Goal: Task Accomplishment & Management: Complete application form

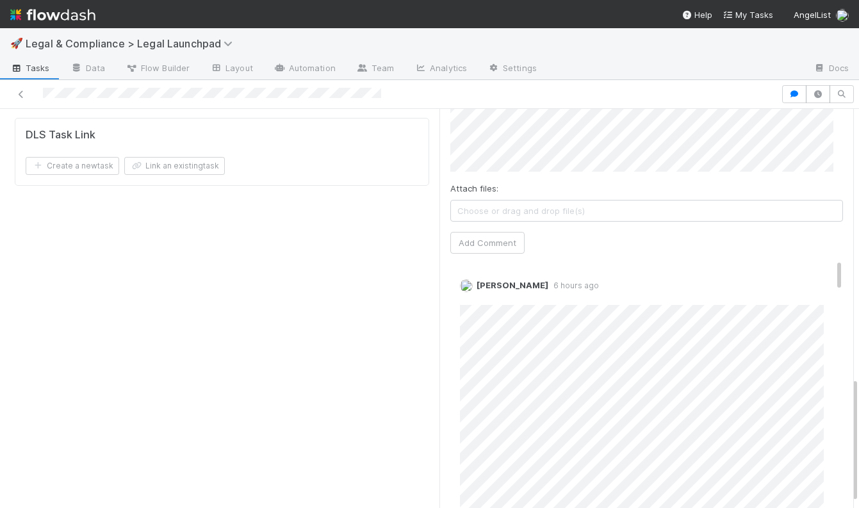
scroll to position [871, 0]
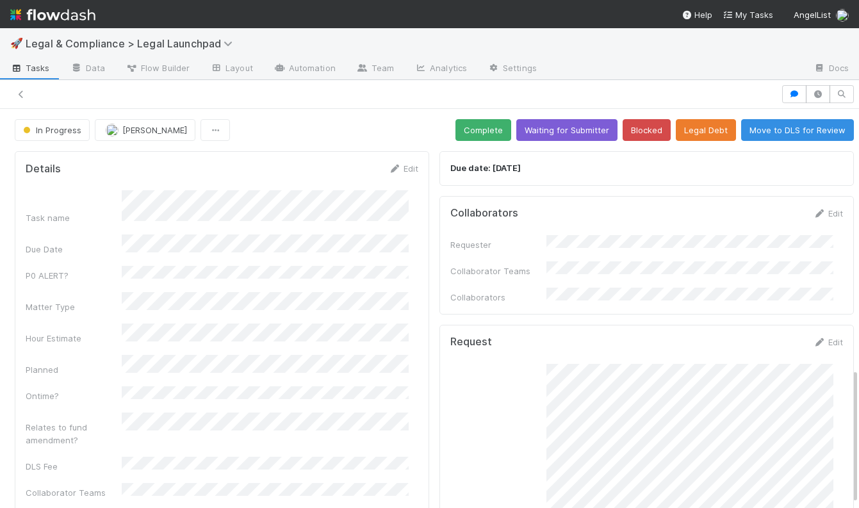
scroll to position [327, 0]
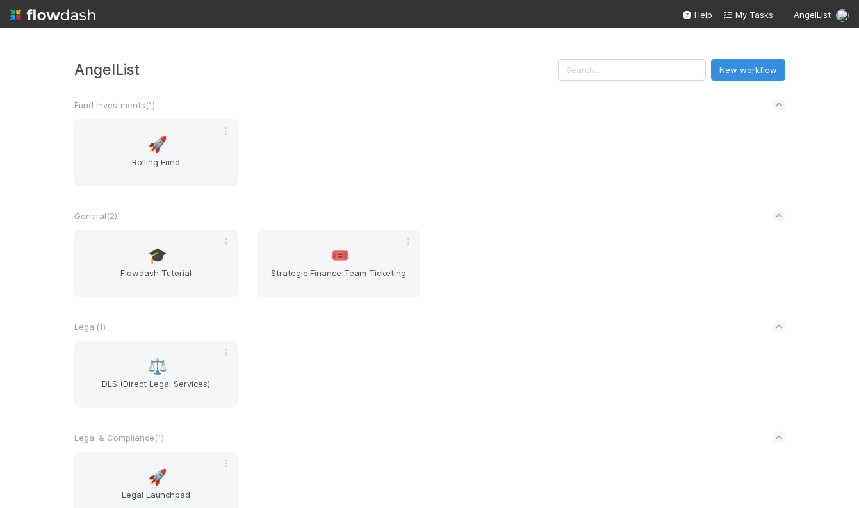
click at [495, 135] on div "🚀 Rolling Fund" at bounding box center [430, 160] width 731 height 83
click at [356, 132] on div "🚀 Rolling Fund" at bounding box center [430, 160] width 731 height 83
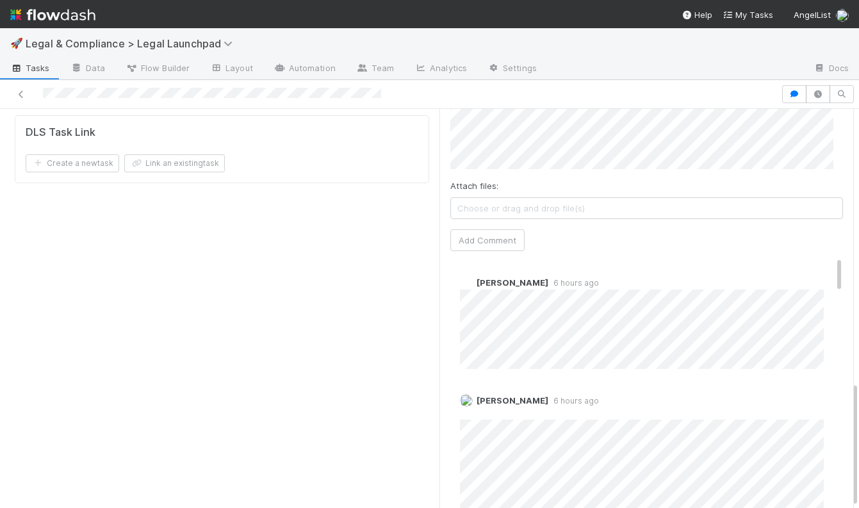
scroll to position [868, 0]
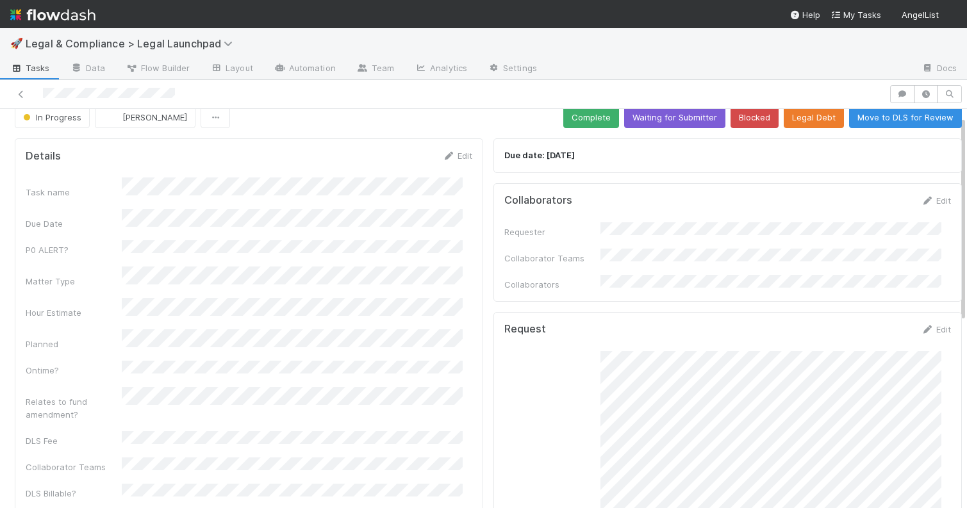
scroll to position [14, 0]
click at [459, 157] on link "Edit" at bounding box center [457, 154] width 30 height 10
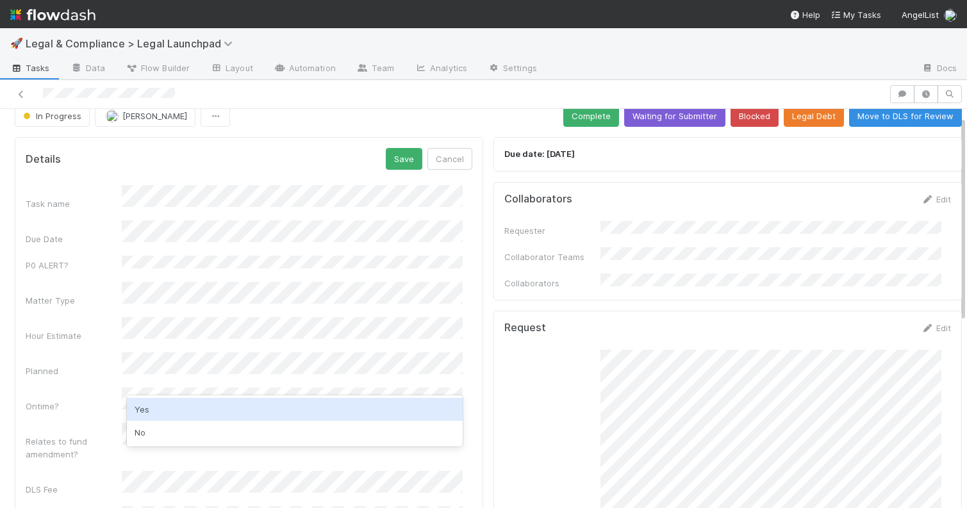
click at [168, 410] on div "Yes" at bounding box center [295, 409] width 336 height 23
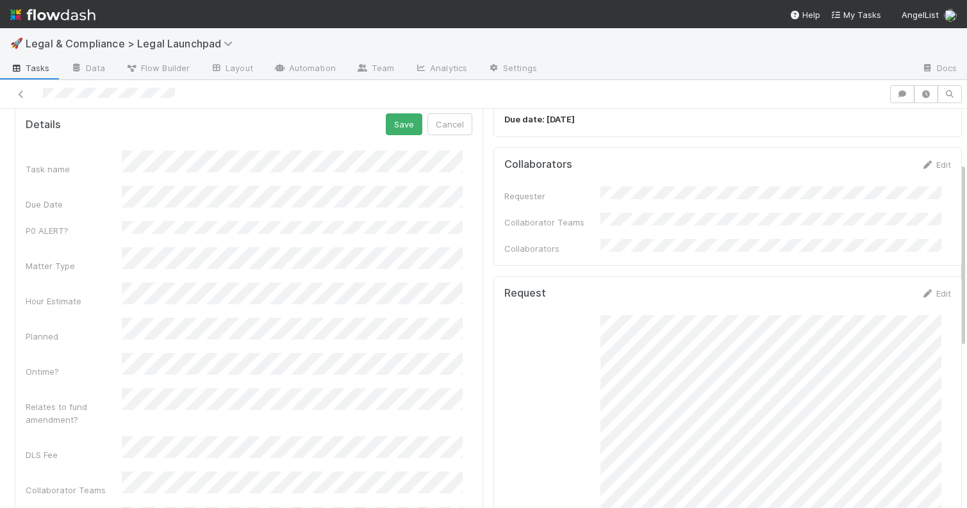
scroll to position [27, 0]
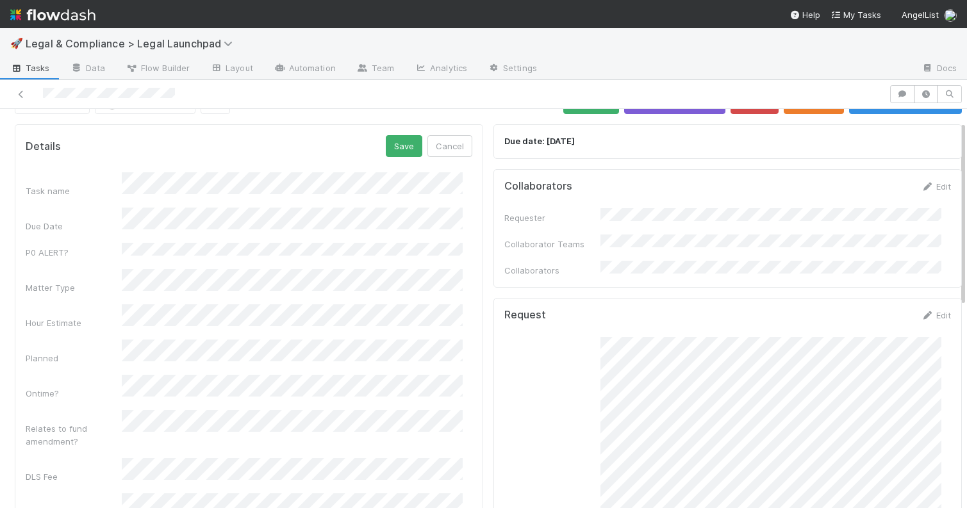
click at [560, 380] on div "Request" at bounding box center [727, 461] width 447 height 249
click at [403, 147] on button "Save" at bounding box center [404, 146] width 37 height 22
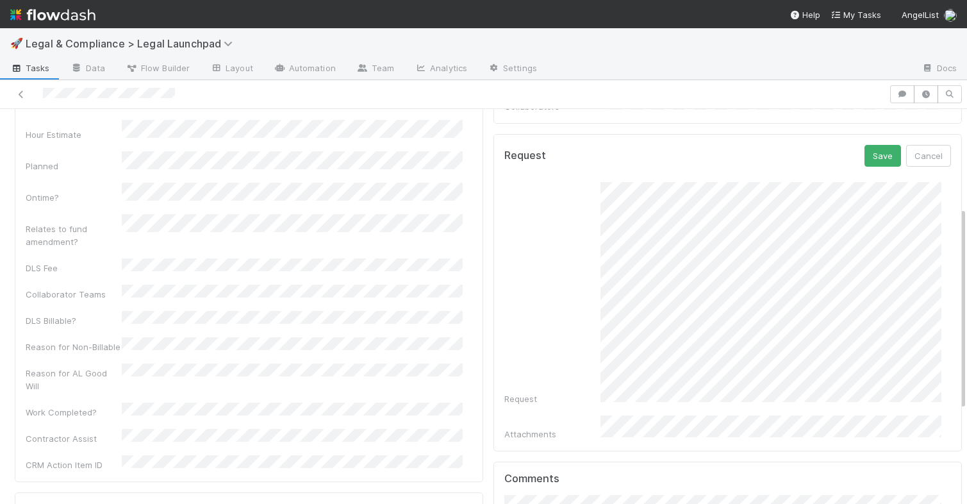
scroll to position [190, 0]
click at [565, 301] on div "Request" at bounding box center [727, 294] width 447 height 223
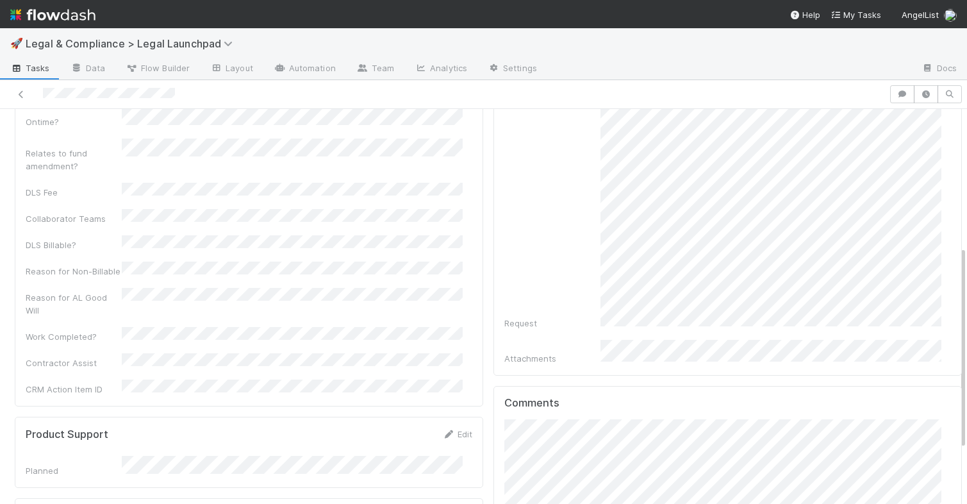
scroll to position [267, 0]
click at [576, 240] on div "Request" at bounding box center [727, 217] width 447 height 223
click at [548, 225] on div "Request" at bounding box center [727, 217] width 447 height 223
click at [565, 231] on div "Request" at bounding box center [727, 217] width 447 height 223
click at [570, 190] on div "Request" at bounding box center [727, 217] width 447 height 223
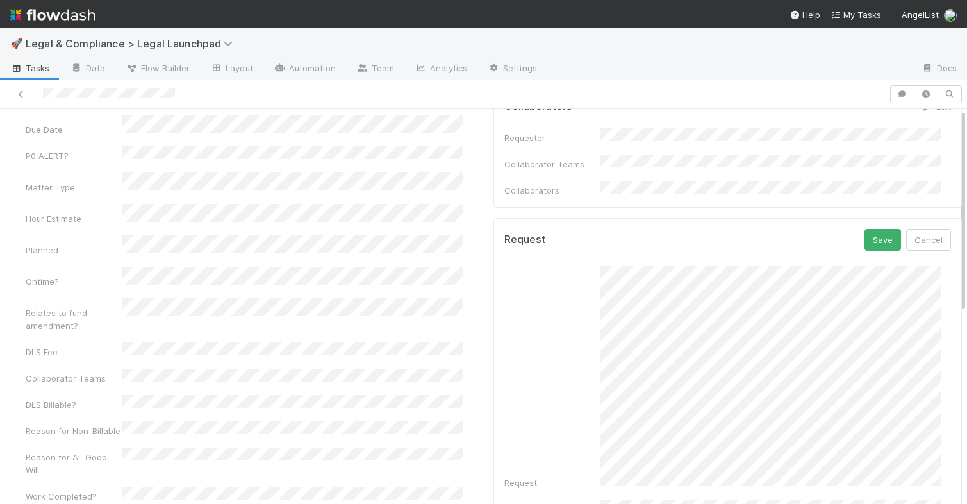
scroll to position [0, 0]
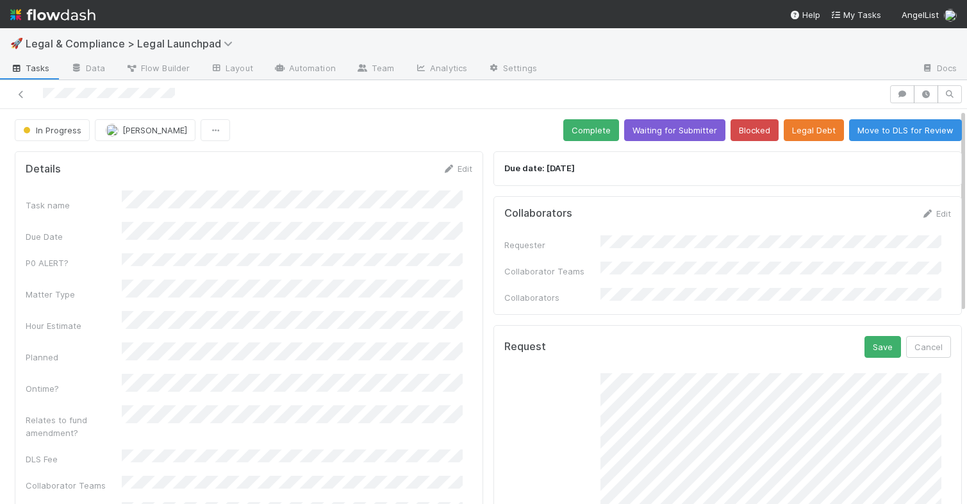
click at [695, 181] on div "Due date: 8/15/2025" at bounding box center [728, 168] width 469 height 35
click at [859, 336] on button "Save" at bounding box center [883, 347] width 37 height 22
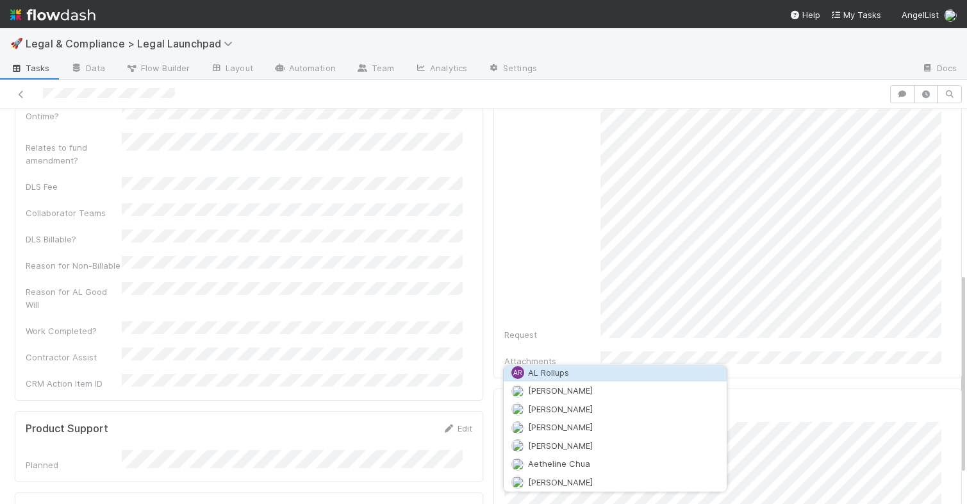
scroll to position [260, 0]
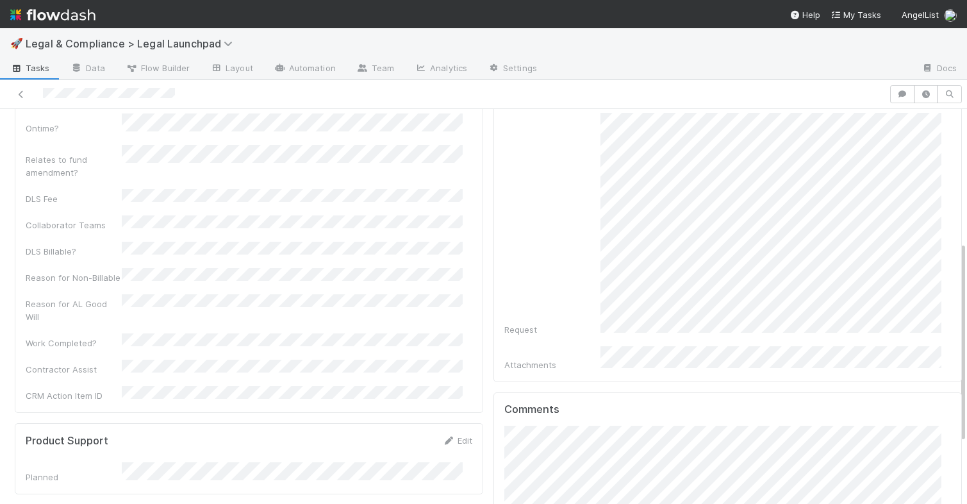
click at [584, 233] on div "Request" at bounding box center [727, 224] width 447 height 223
click at [434, 294] on div "Task name Due Date P0 ALERT? Matter Type Hour Estimate Planned Ontime? Relates …" at bounding box center [249, 166] width 447 height 472
click at [435, 293] on div "Task name Due Date P0 ALERT? Matter Type Hour Estimate Planned Ontime? Relates …" at bounding box center [249, 166] width 447 height 472
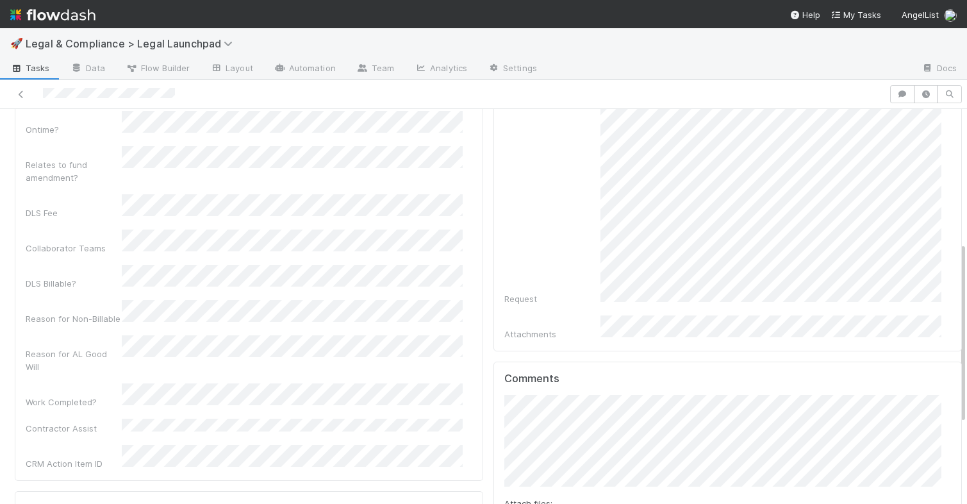
click at [470, 320] on div "Details Save Cancel Task name Due Date P0 ALERT? Matter Type Hour Estimate Plan…" at bounding box center [249, 170] width 469 height 620
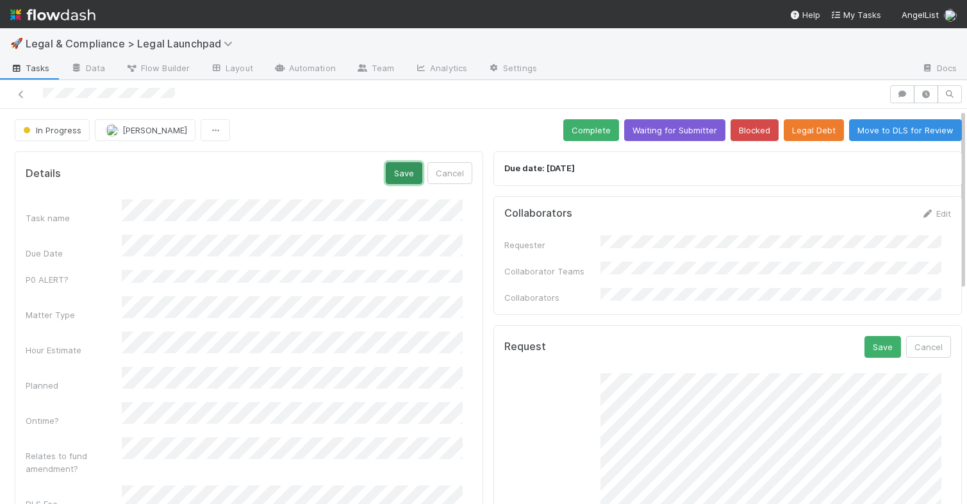
click at [394, 169] on button "Save" at bounding box center [404, 173] width 37 height 22
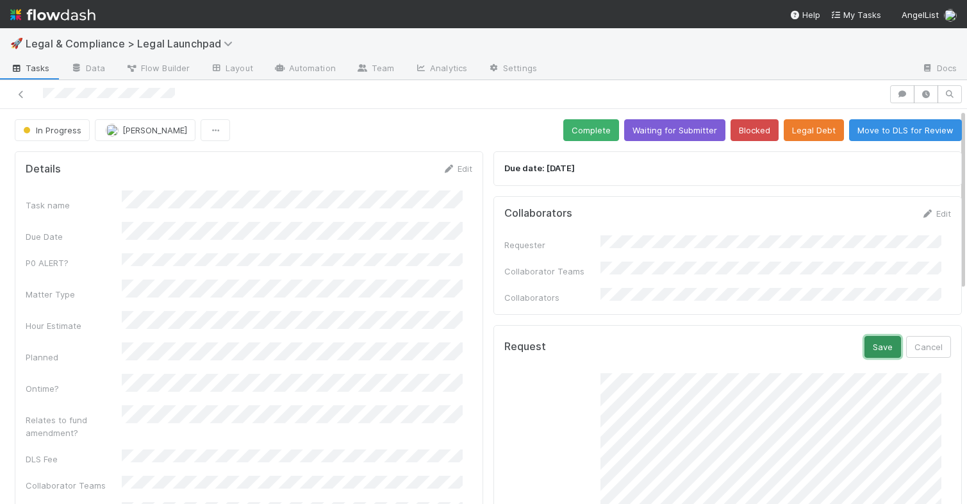
click at [859, 338] on button "Save" at bounding box center [883, 347] width 37 height 22
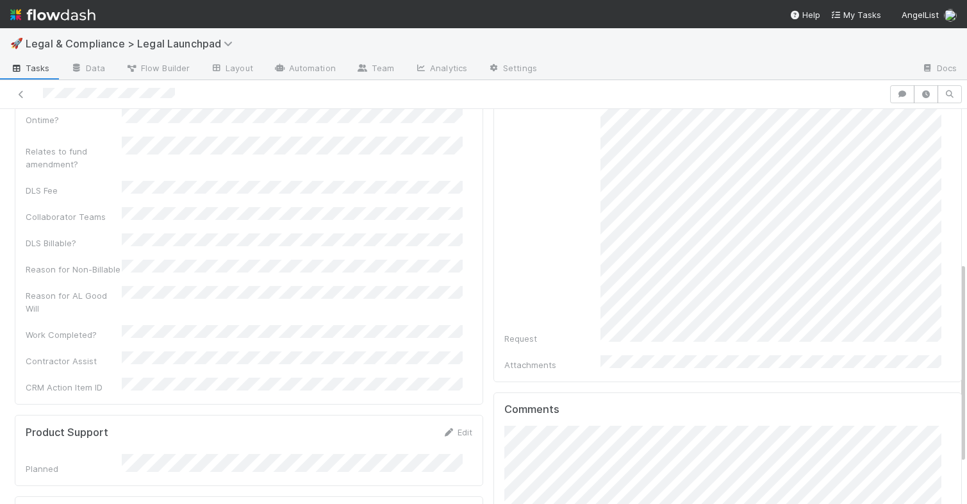
scroll to position [300, 0]
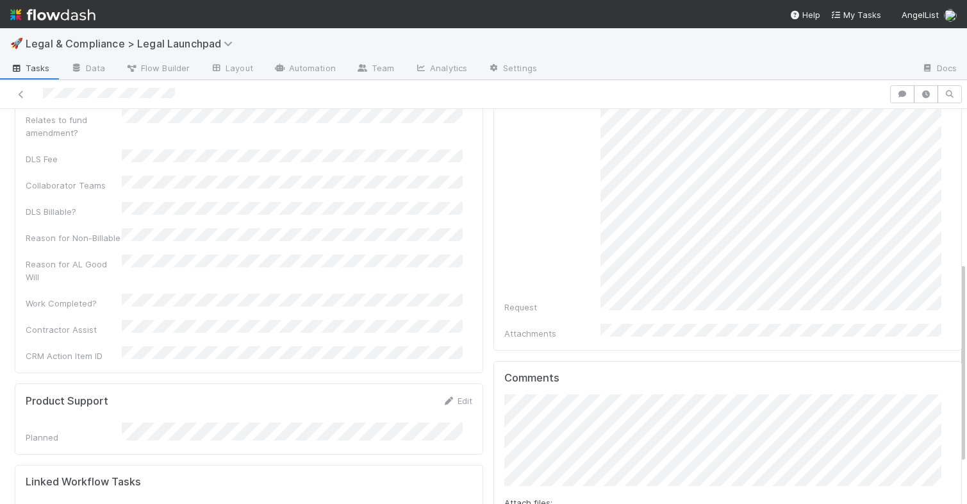
click at [494, 406] on div "Comments Attach files: Choose or drag and drop file(s) Add Comment" at bounding box center [728, 473] width 469 height 224
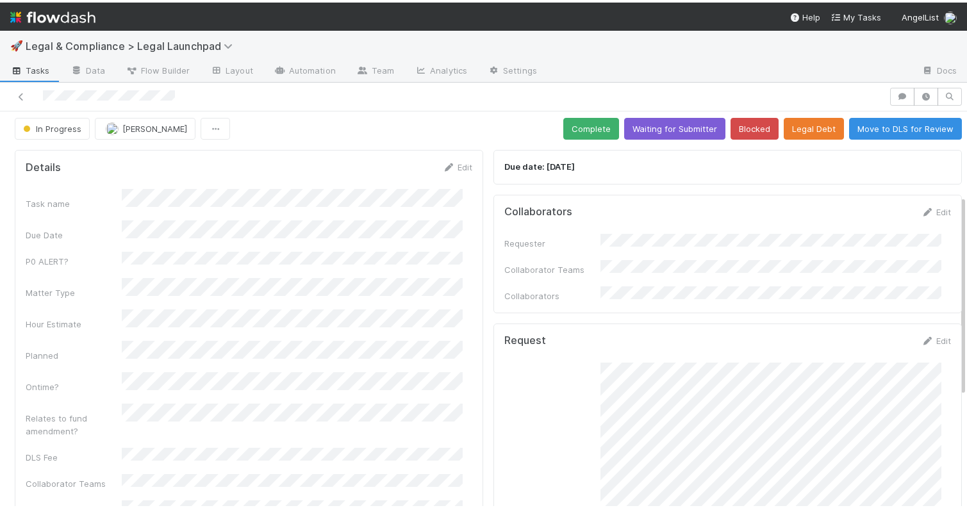
scroll to position [0, 0]
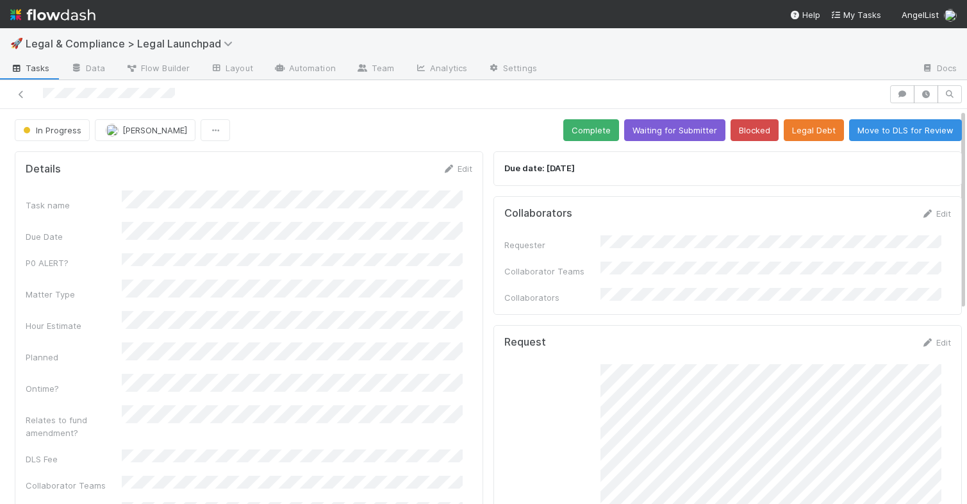
click at [588, 82] on div at bounding box center [483, 94] width 967 height 29
click at [454, 101] on div at bounding box center [444, 94] width 879 height 18
click at [689, 81] on div at bounding box center [483, 94] width 967 height 29
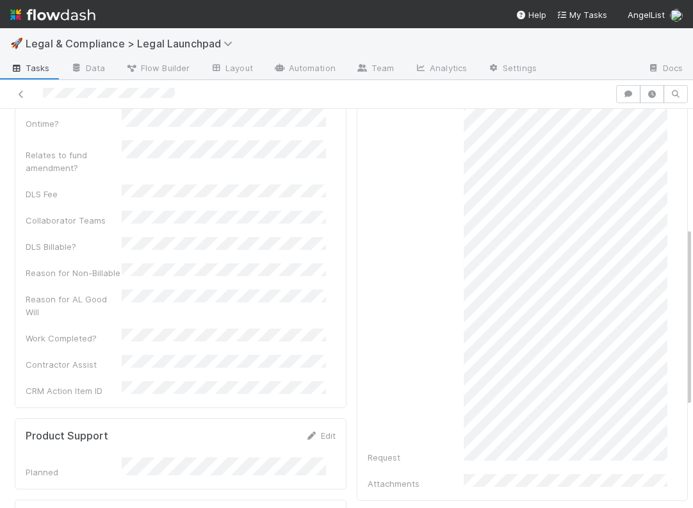
scroll to position [270, 0]
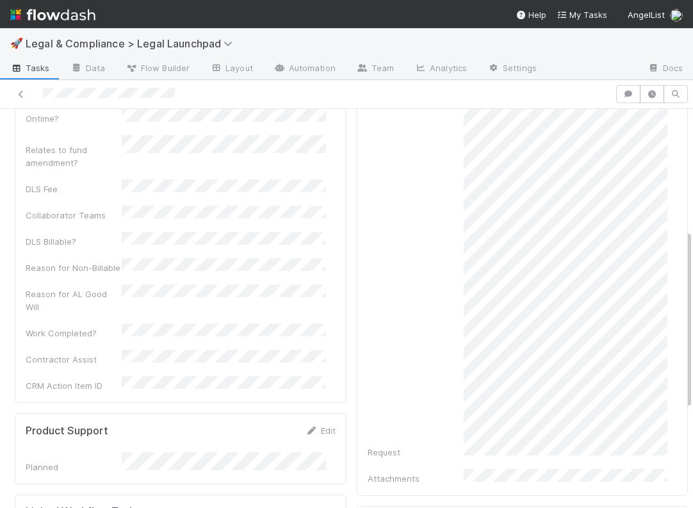
click at [400, 174] on div "Request" at bounding box center [523, 276] width 310 height 365
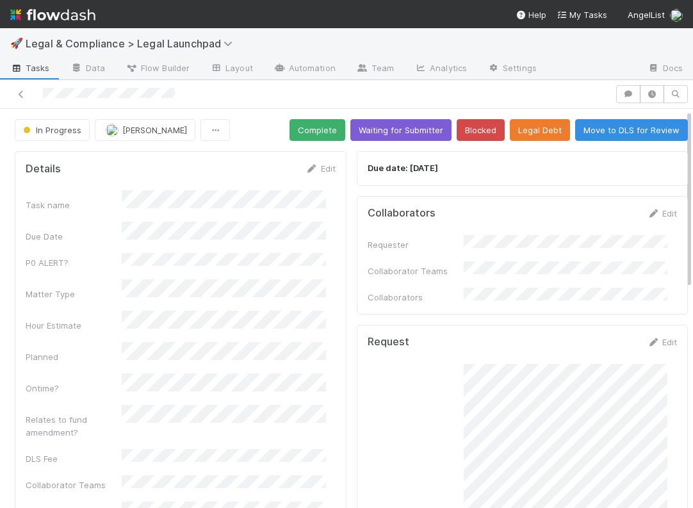
scroll to position [490, 0]
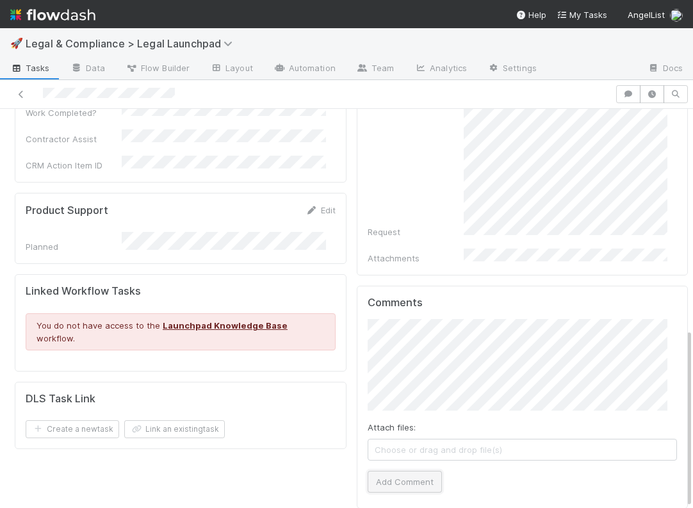
click at [386, 471] on button "Add Comment" at bounding box center [405, 482] width 74 height 22
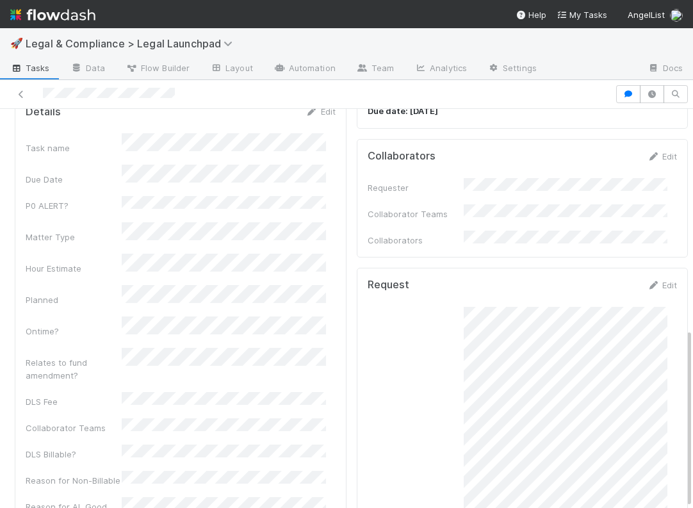
scroll to position [0, 0]
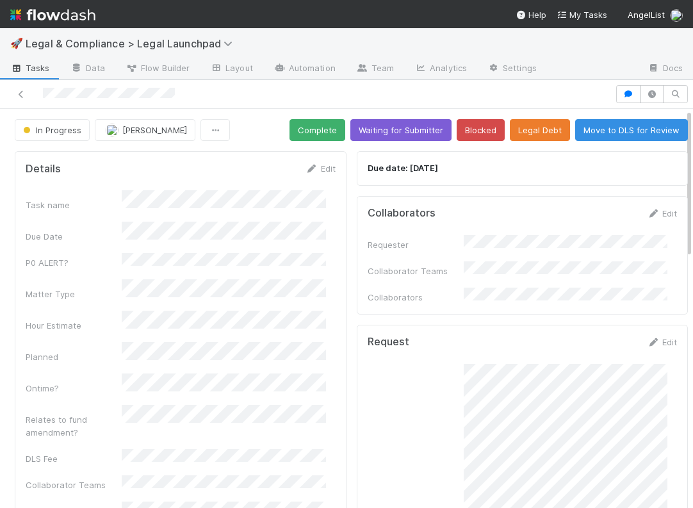
click at [544, 92] on div at bounding box center [307, 94] width 605 height 18
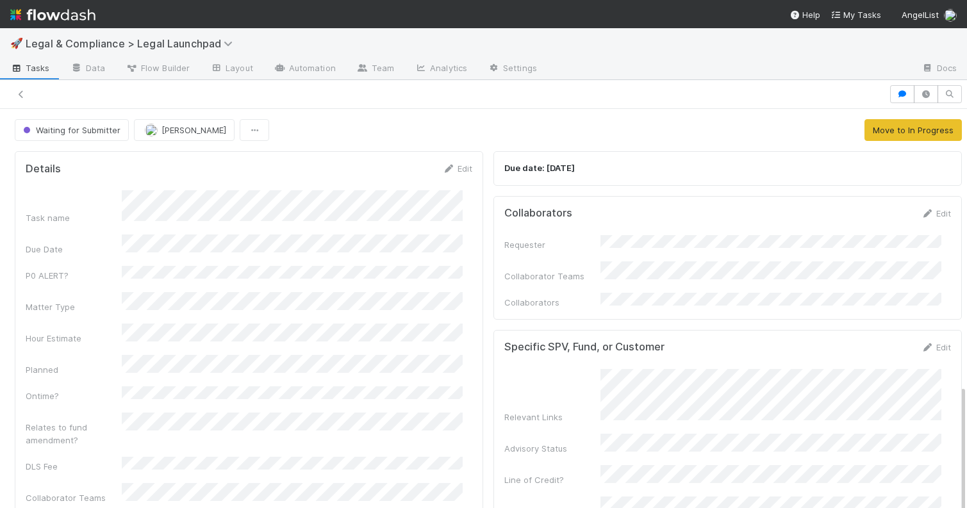
scroll to position [849, 0]
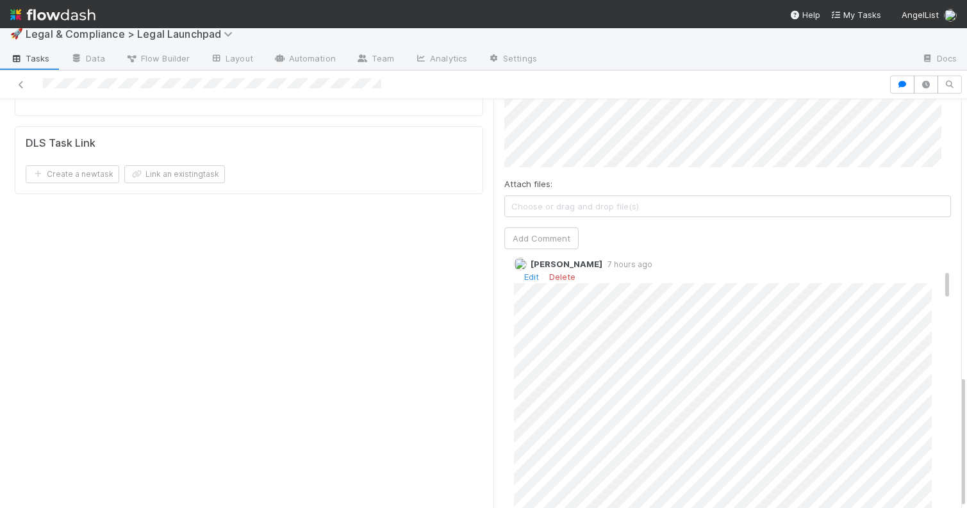
scroll to position [120, 0]
